Goal: Transaction & Acquisition: Obtain resource

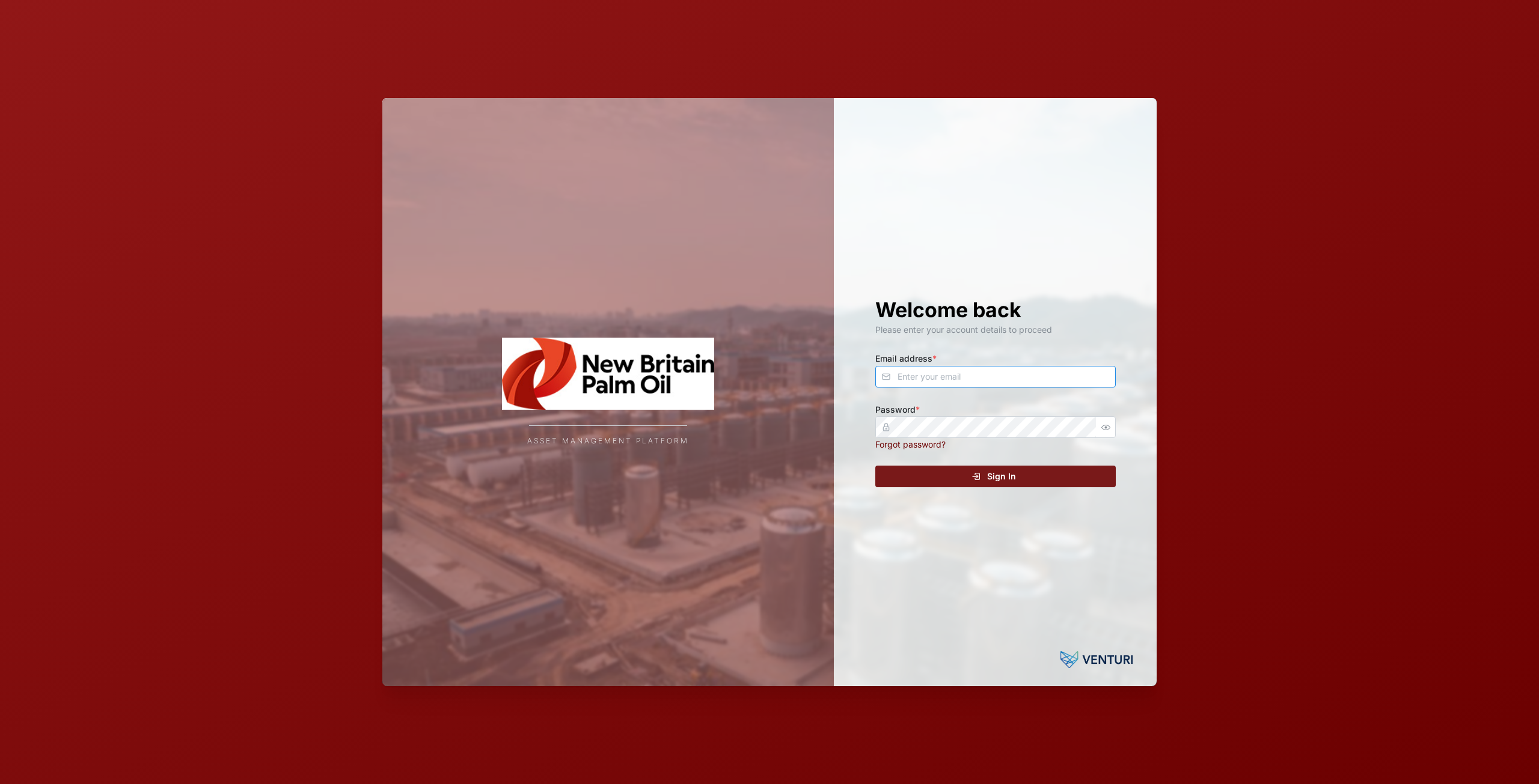
click at [933, 377] on input "Email address *" at bounding box center [996, 377] width 241 height 22
type input "[EMAIL_ADDRESS][DOMAIN_NAME]"
click at [971, 473] on div "Sign In" at bounding box center [994, 476] width 221 height 21
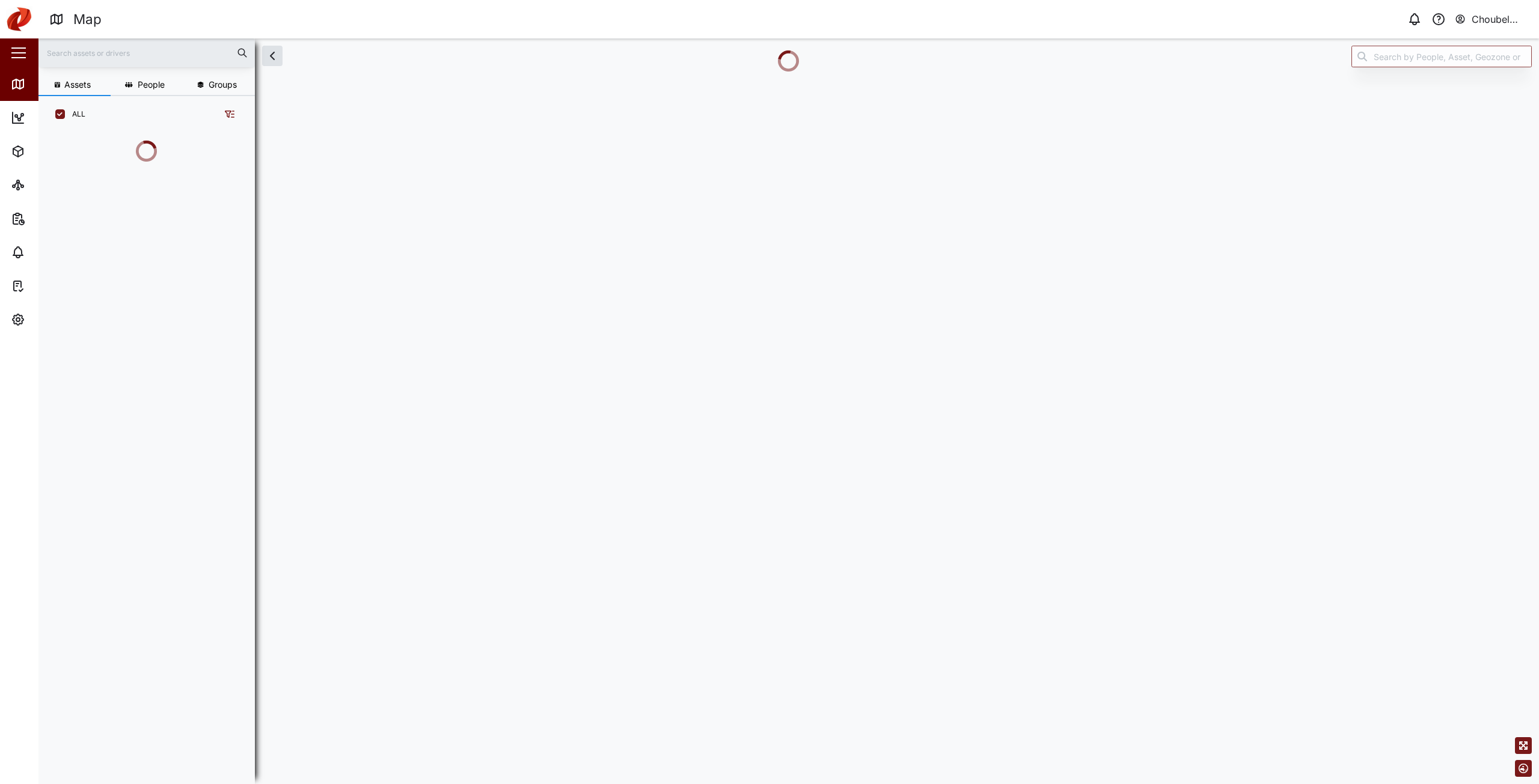
scroll to position [585, 188]
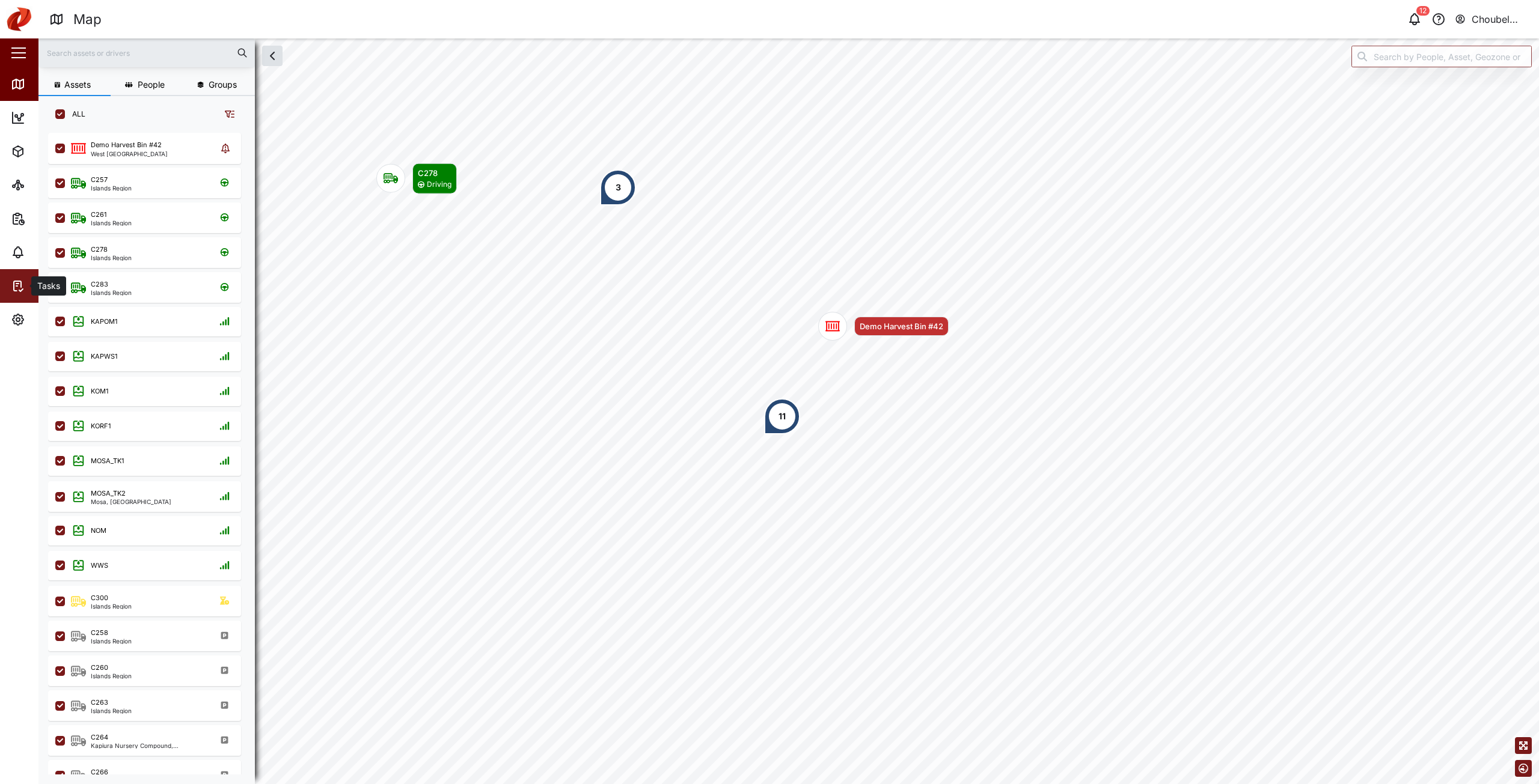
click at [7, 279] on link "Tasks" at bounding box center [78, 286] width 156 height 34
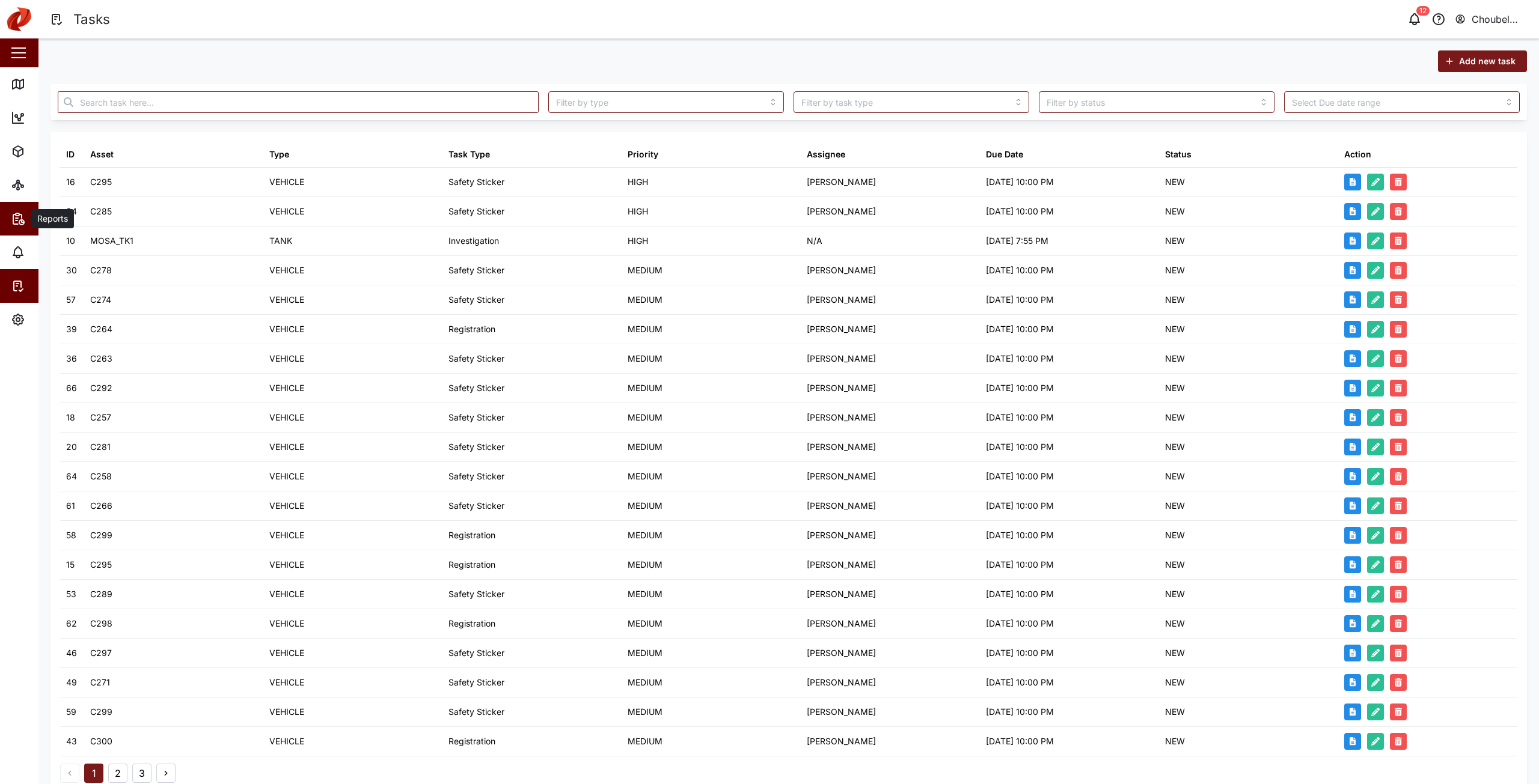
click at [12, 226] on span "Reports" at bounding box center [65, 219] width 110 height 34
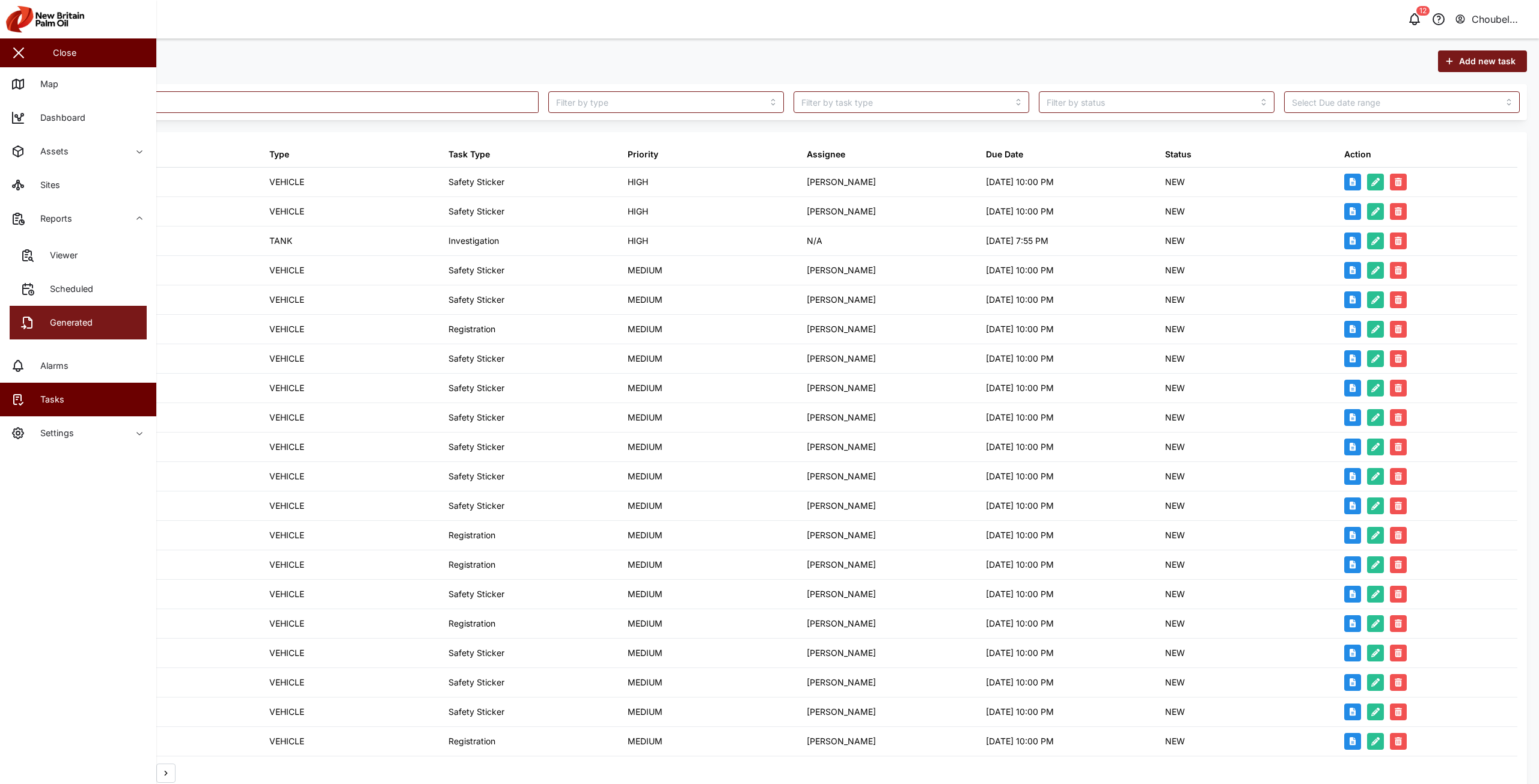
click at [88, 322] on div "Generated" at bounding box center [67, 323] width 52 height 13
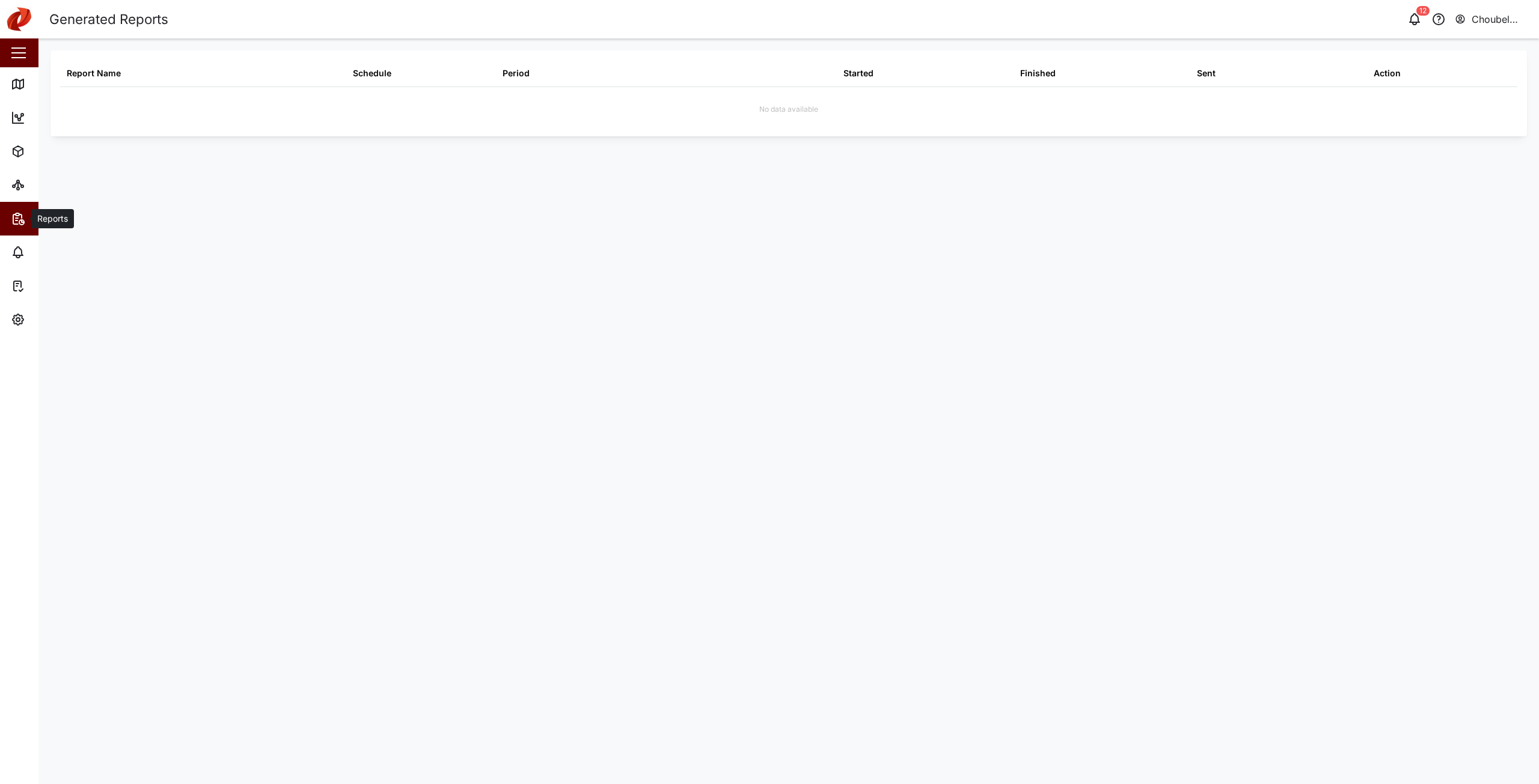
click at [17, 223] on icon "button" at bounding box center [18, 219] width 15 height 15
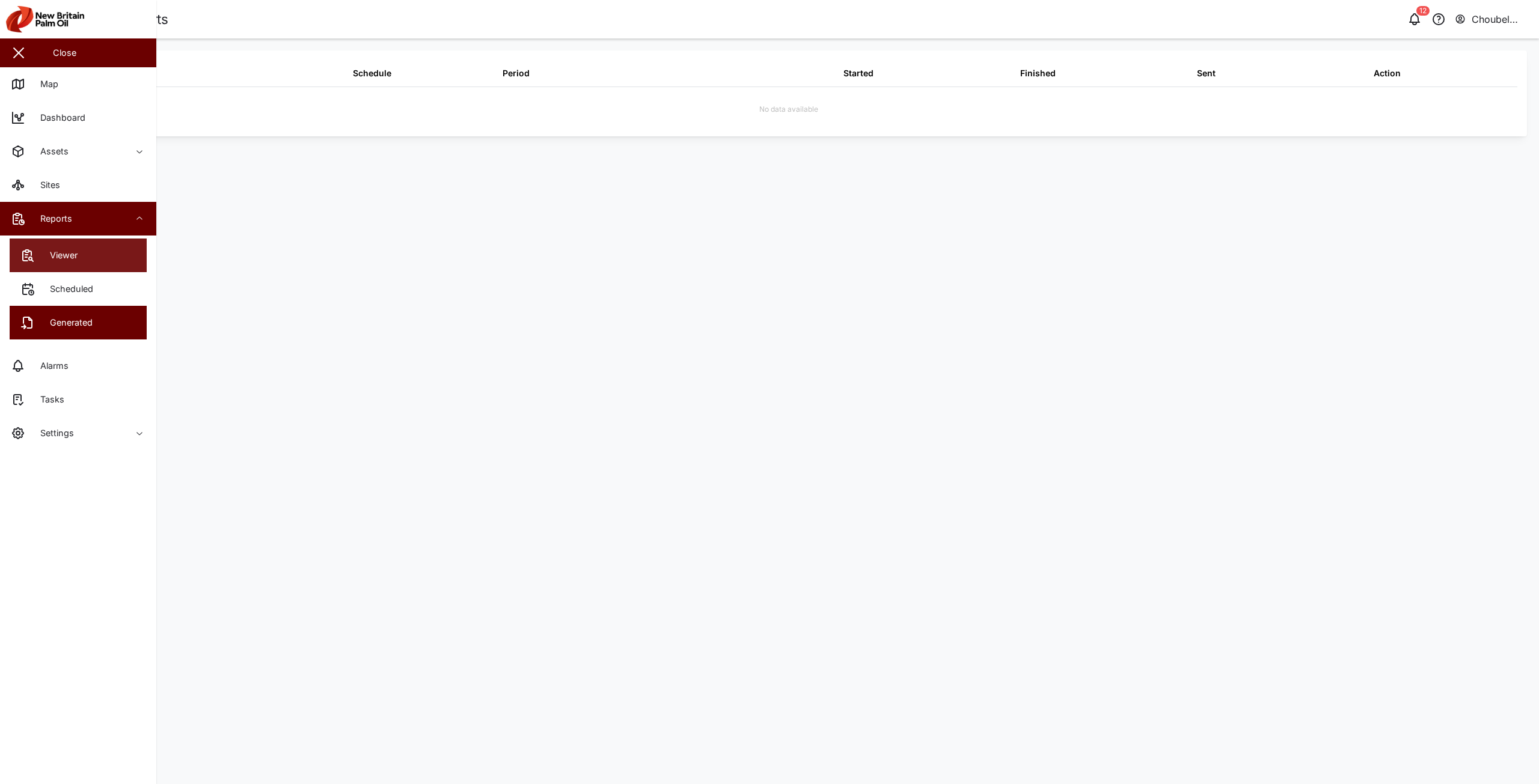
click at [86, 267] on link "Viewer" at bounding box center [78, 255] width 137 height 34
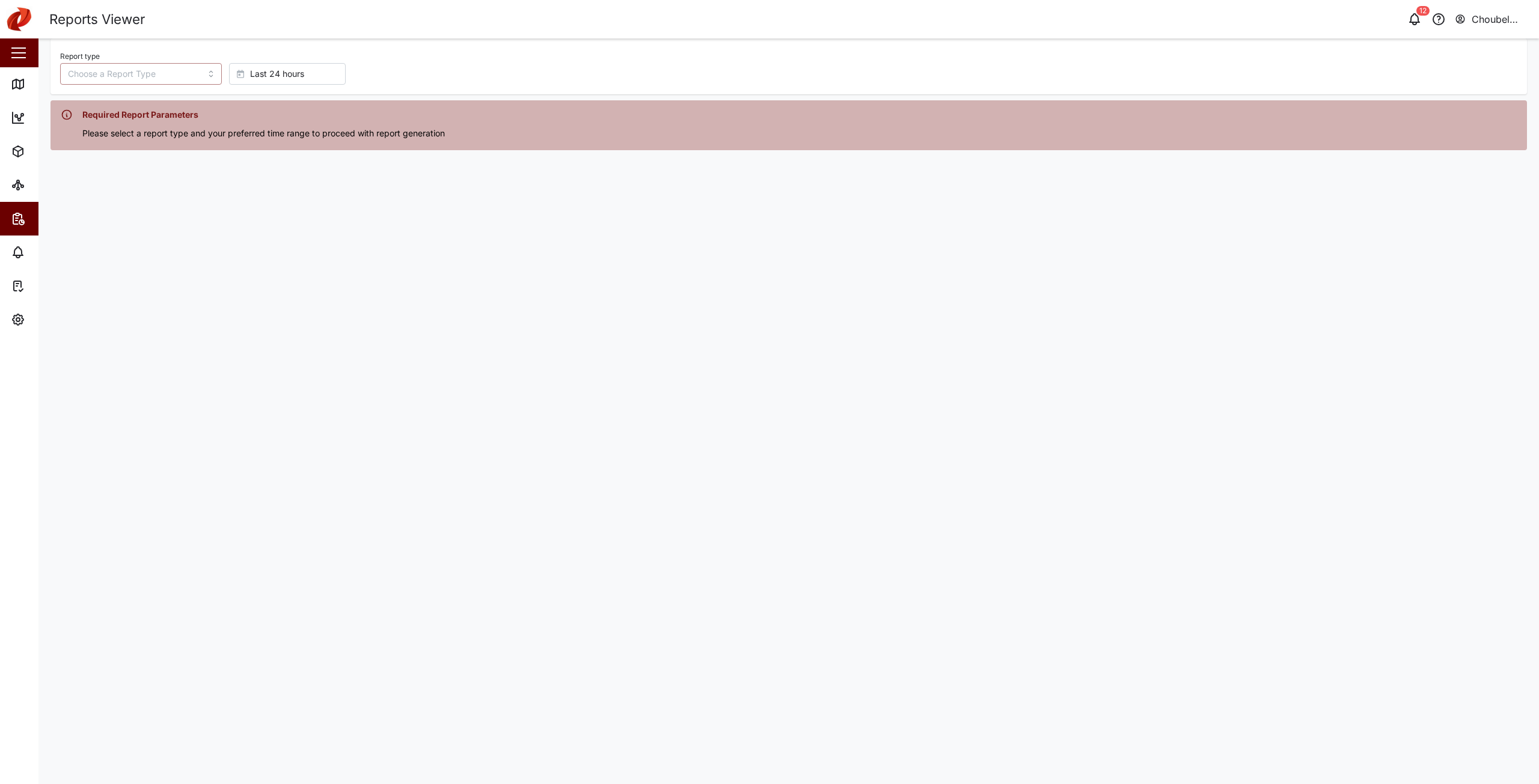
click at [149, 76] on input "Report type" at bounding box center [140, 74] width 162 height 22
type input "Trip History"
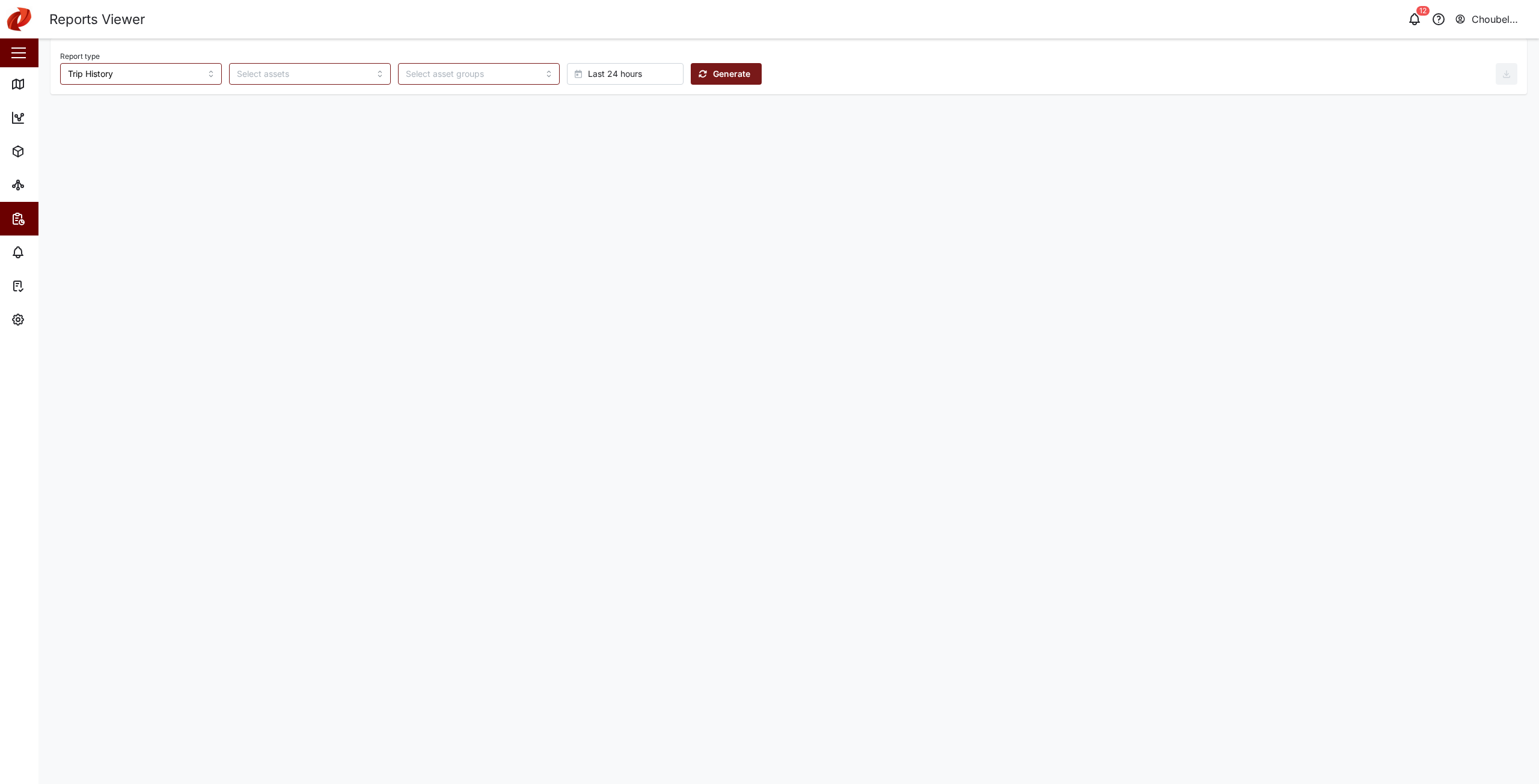
click at [588, 72] on span "Last 24 hours" at bounding box center [615, 74] width 54 height 21
click at [574, 318] on span "Absolute date" at bounding box center [564, 318] width 57 height 22
click at [693, 72] on button "[DATE] 09:47" at bounding box center [728, 74] width 69 height 22
click at [662, 174] on button "6" at bounding box center [664, 175] width 22 height 22
type input "00:00"
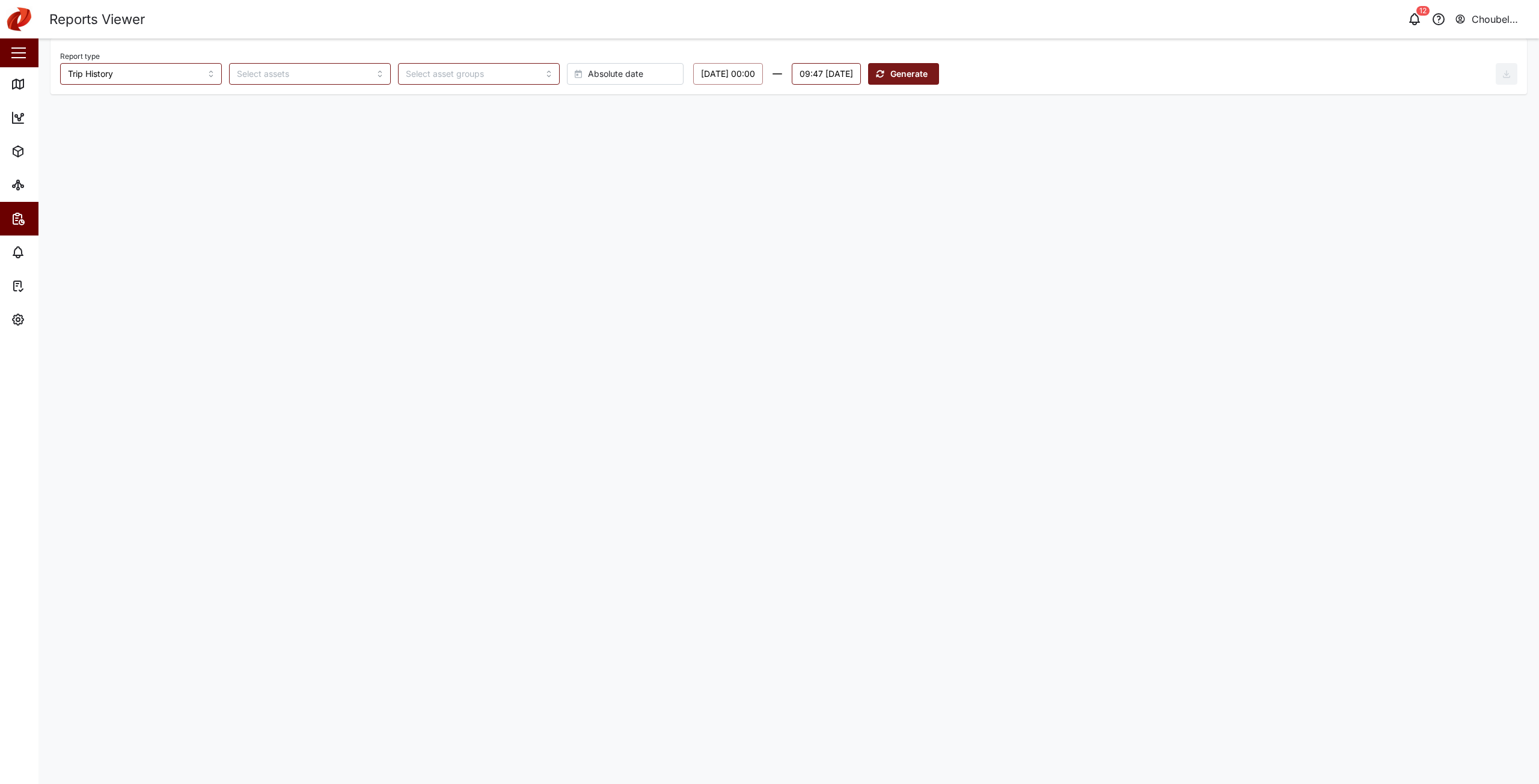
click at [861, 66] on button "09:47 [DATE]" at bounding box center [826, 74] width 69 height 22
click at [953, 179] on button "12" at bounding box center [950, 175] width 22 height 22
type input "23:59"
click at [1057, 212] on main "Report type Trip History Absolute date [DATE] 00:00 23:59 [DATE] [DATE] Mo Tu W…" at bounding box center [789, 411] width 1501 height 745
click at [928, 78] on span "Generate" at bounding box center [909, 74] width 37 height 21
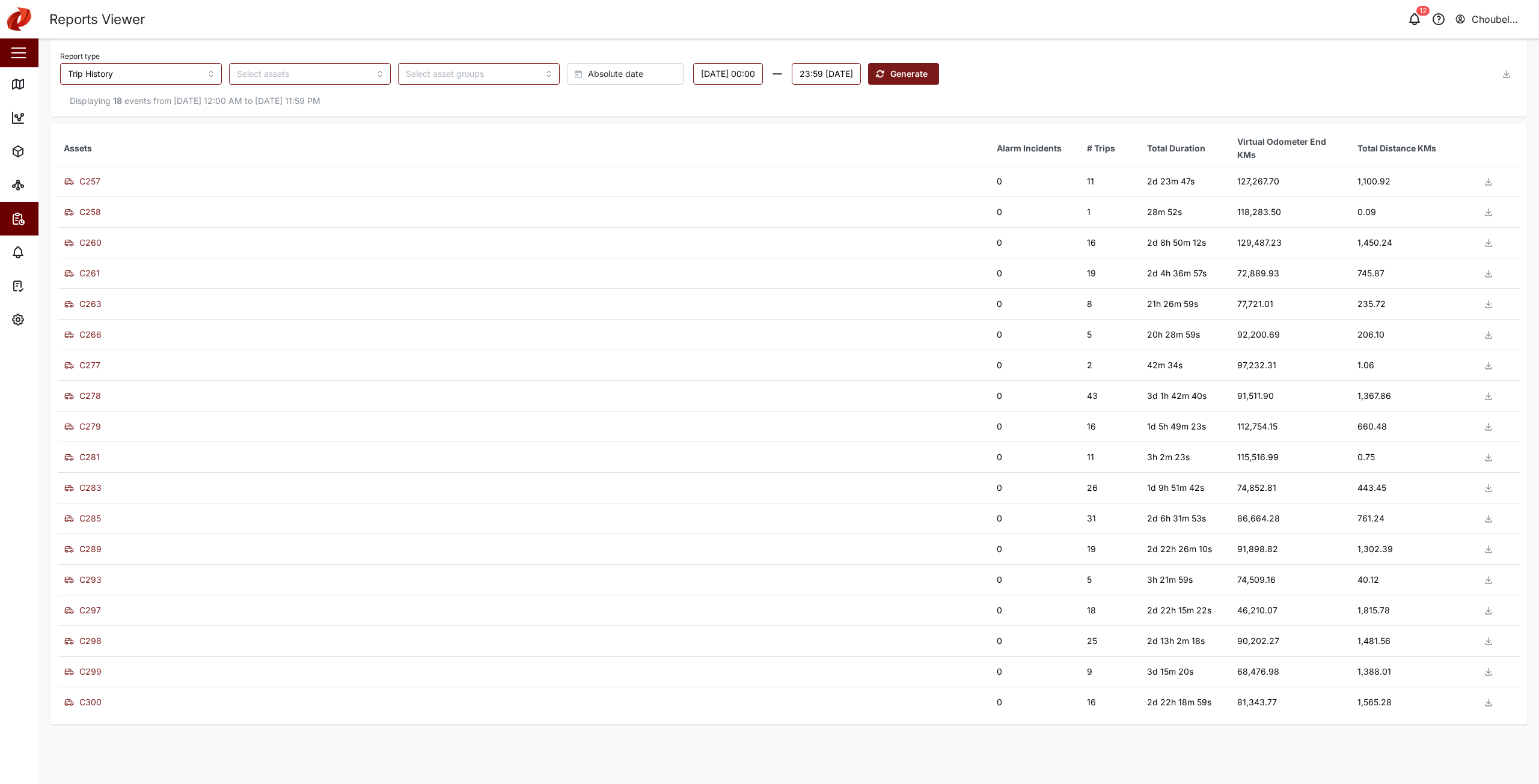
click at [1512, 72] on button "button" at bounding box center [1506, 74] width 22 height 22
click at [1464, 152] on span "Download as XLS" at bounding box center [1461, 155] width 72 height 21
